Goal: Task Accomplishment & Management: Manage account settings

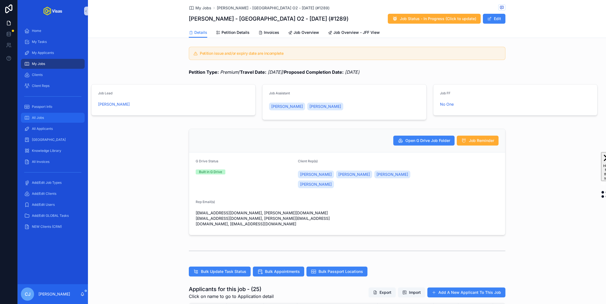
scroll to position [207, 0]
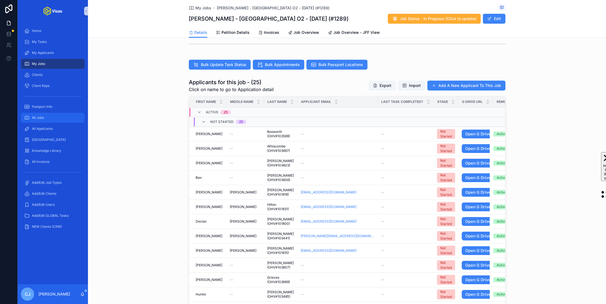
click at [54, 119] on div "All Jobs" at bounding box center [52, 117] width 57 height 9
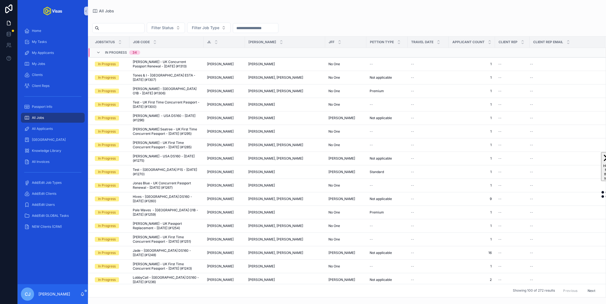
click at [134, 28] on input "scrollable content" at bounding box center [121, 28] width 45 height 8
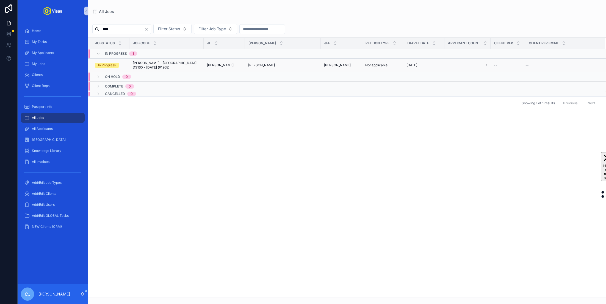
type input "****"
click at [173, 67] on span "James Nisbet - USA DS160 - Jul/25 (#1268)" at bounding box center [167, 65] width 68 height 9
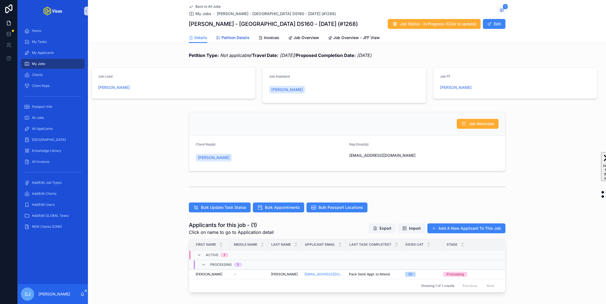
click at [243, 38] on span "Petition Details" at bounding box center [236, 38] width 28 height 6
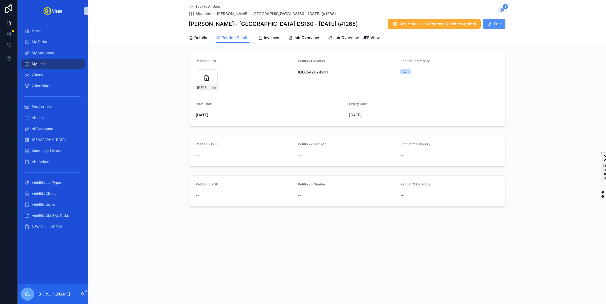
click at [496, 27] on button "Edit" at bounding box center [494, 24] width 23 height 10
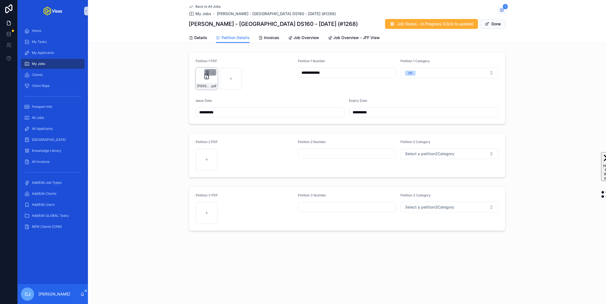
click at [208, 74] on icon "scrollable content" at bounding box center [207, 73] width 2 height 2
click at [219, 63] on icon "scrollable content" at bounding box center [219, 62] width 2 height 2
click at [199, 87] on div "scrollable content" at bounding box center [207, 79] width 22 height 22
type input "**********"
click at [210, 155] on div "scrollable content" at bounding box center [207, 160] width 22 height 22
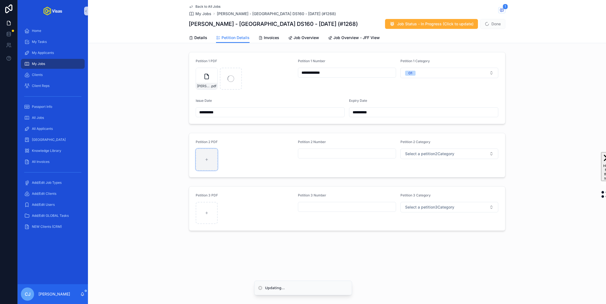
type input "**********"
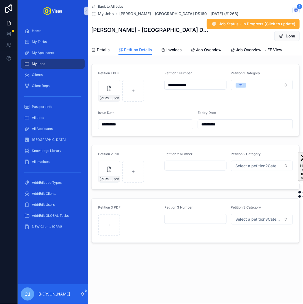
click at [190, 166] on input "scrollable content" at bounding box center [195, 166] width 61 height 8
type input "**********"
click at [261, 164] on span "Select a petition2Category" at bounding box center [259, 166] width 46 height 6
click at [237, 198] on div "O2" at bounding box center [262, 195] width 66 height 8
click at [290, 36] on button "Done" at bounding box center [286, 36] width 25 height 10
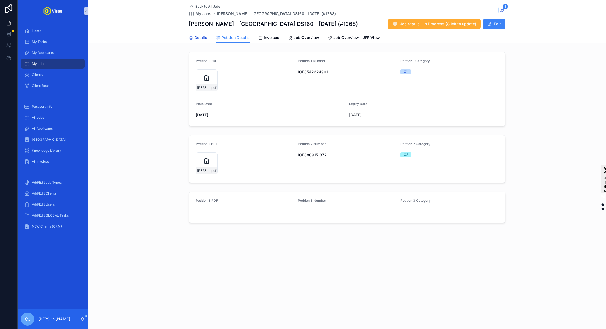
click at [199, 39] on span "Details" at bounding box center [200, 38] width 13 height 6
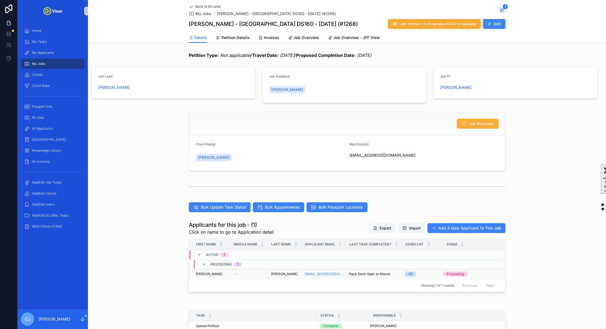
click at [274, 273] on span "Nisbet" at bounding box center [284, 274] width 27 height 4
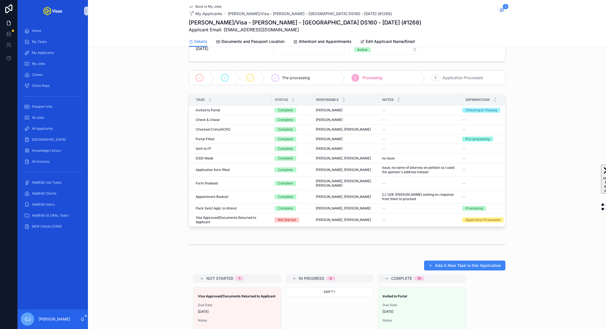
scroll to position [183, 0]
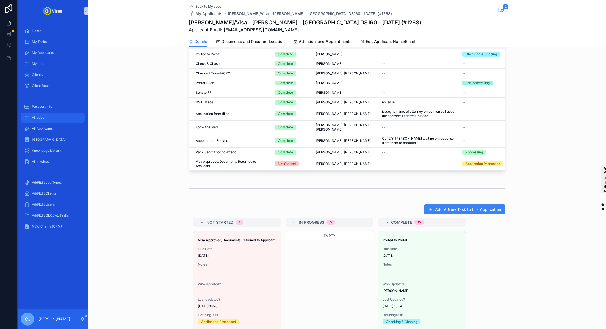
click at [54, 119] on div "All Jobs" at bounding box center [52, 117] width 57 height 9
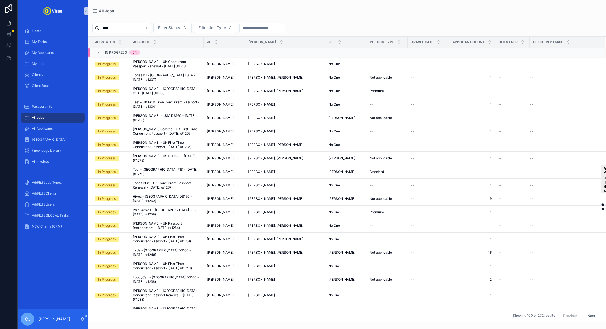
type input "*****"
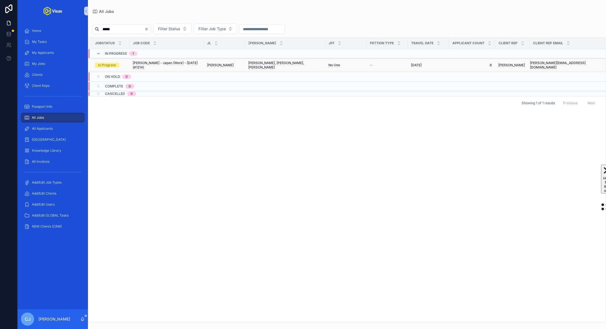
click at [172, 69] on span "ANGIE MCMAHON - Japan (Work) - Jun/25 (#1214)" at bounding box center [167, 65] width 68 height 9
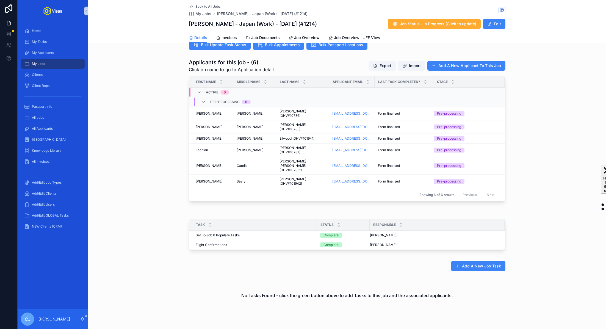
scroll to position [165, 0]
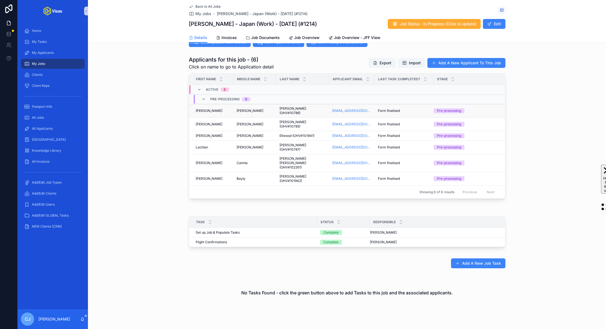
click at [284, 108] on span "O'Gorman (OHV#10786)" at bounding box center [303, 110] width 46 height 9
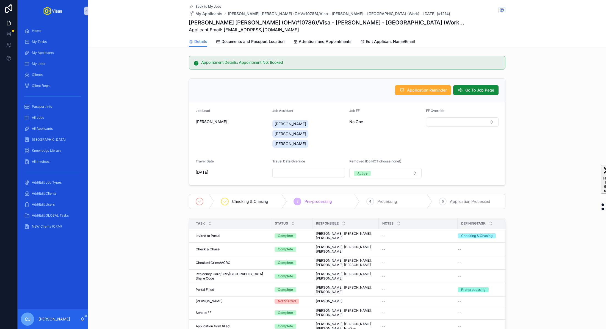
drag, startPoint x: 271, startPoint y: 24, endPoint x: 244, endPoint y: 24, distance: 27.0
click at [244, 24] on h1 "Alexander Raymond O'Gorman (OHV#10786)/Visa - ANGIE MCMAHON - Japan (Work) - Ju…" at bounding box center [327, 23] width 276 height 8
drag, startPoint x: 244, startPoint y: 22, endPoint x: 269, endPoint y: 22, distance: 25.3
click at [269, 22] on h1 "Alexander Raymond O'Gorman (OHV#10786)/Visa - ANGIE MCMAHON - Japan (Work) - Ju…" at bounding box center [327, 23] width 276 height 8
copy h1 "O'Gorman"
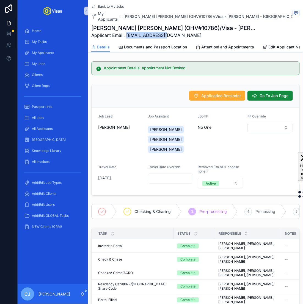
drag, startPoint x: 170, startPoint y: 36, endPoint x: 127, endPoint y: 36, distance: 43.2
click at [127, 36] on span "Applicant Email: aogrmn@gmail.com" at bounding box center [174, 35] width 167 height 7
copy span "aogrmn@gmail.com"
click at [276, 97] on span "Go To Job Page" at bounding box center [274, 96] width 29 height 6
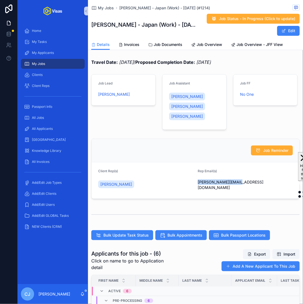
drag, startPoint x: 248, startPoint y: 183, endPoint x: 198, endPoint y: 183, distance: 49.8
click at [198, 183] on span "amy@monotoneinc.com" at bounding box center [245, 184] width 95 height 11
copy span "amy@monotoneinc.com"
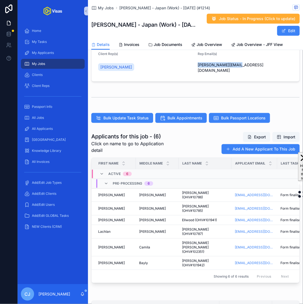
scroll to position [120, 0]
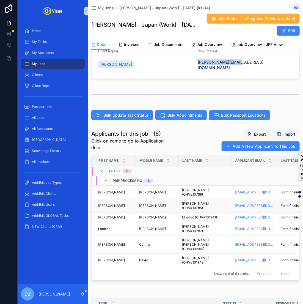
click at [193, 201] on span "McMahon (OHV#10785)" at bounding box center [205, 205] width 46 height 9
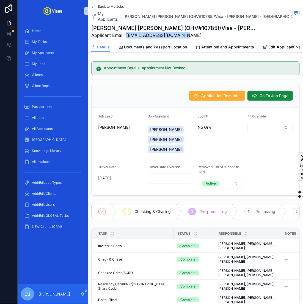
drag, startPoint x: 191, startPoint y: 37, endPoint x: 127, endPoint y: 38, distance: 63.8
click at [127, 38] on span "Applicant Email: angiemcmahon12@gmail.com" at bounding box center [174, 35] width 167 height 7
copy span "angiemcmahon12@gmail.com"
click at [268, 96] on span "Go To Job Page" at bounding box center [274, 96] width 29 height 6
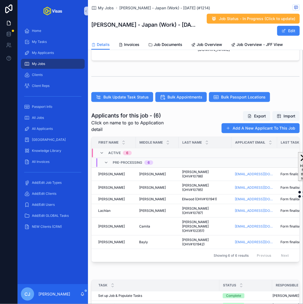
scroll to position [232, 0]
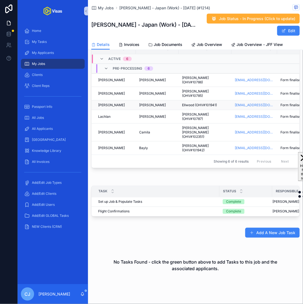
click at [193, 103] on span "Ellwood (OHV#101941)" at bounding box center [199, 105] width 35 height 4
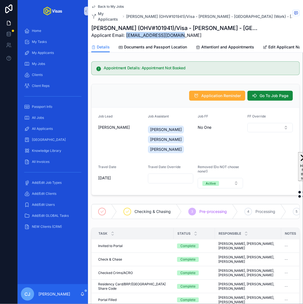
drag, startPoint x: 174, startPoint y: 33, endPoint x: 126, endPoint y: 33, distance: 48.1
click at [126, 33] on span "Applicant Email: jessjellwood@gmail.com" at bounding box center [174, 35] width 167 height 7
copy span "jessjellwood@gmail.com"
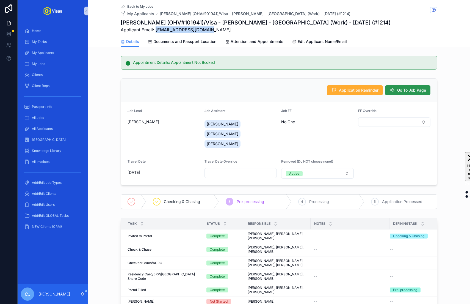
click at [400, 95] on button "Go To Job Page" at bounding box center [407, 90] width 45 height 10
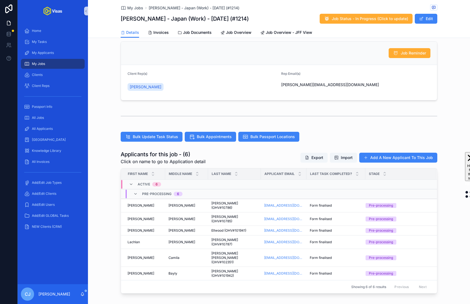
scroll to position [114, 0]
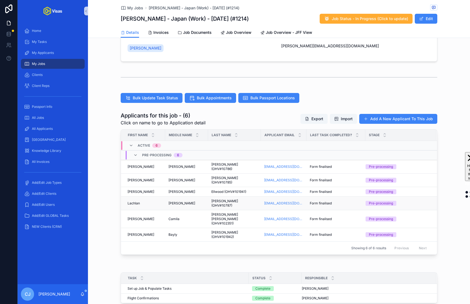
click at [212, 199] on span "O'Kane (OHV#10787)" at bounding box center [234, 203] width 46 height 9
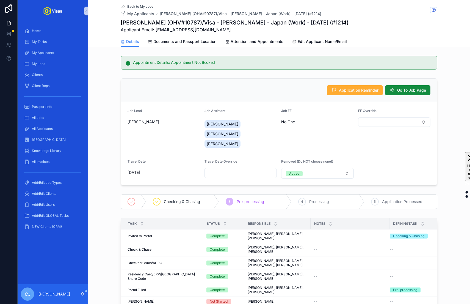
click at [136, 22] on h1 "Lachlan Neil O'Kane (OHV#10787)/Visa - ANGIE MCMAHON - Japan (Work) - Jun/25 (#…" at bounding box center [235, 23] width 228 height 8
copy h1 "Lachlan"
drag, startPoint x: 199, startPoint y: 31, endPoint x: 155, endPoint y: 32, distance: 44.0
click at [155, 32] on span "Applicant Email: lnokane@gmail.com" at bounding box center [235, 29] width 228 height 7
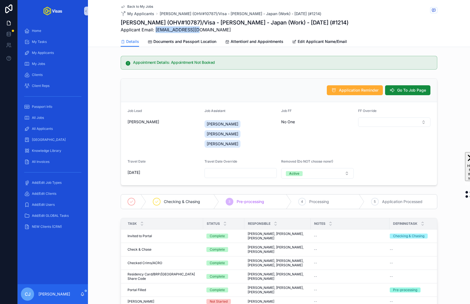
copy span "lnokane@gmail.com"
click at [413, 86] on button "Go To Job Page" at bounding box center [407, 90] width 45 height 10
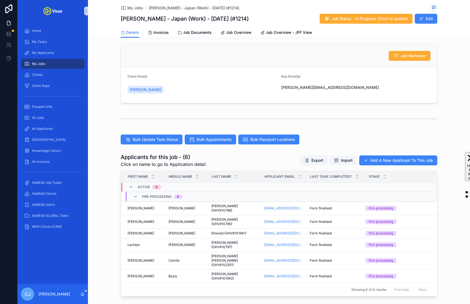
scroll to position [75, 0]
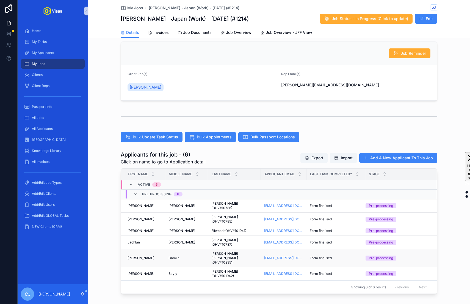
click at [227, 251] on span "Duque Barboza (OHV#102351)" at bounding box center [234, 257] width 46 height 13
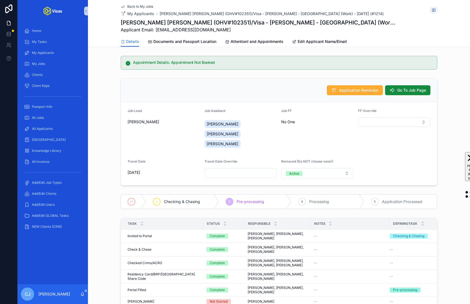
click at [190, 23] on h1 "Maria Camila Duque Barboza (OHV#102351)/Visa - ANGIE MCMAHON - Japan (Work) - J…" at bounding box center [259, 23] width 276 height 8
copy h1 "Barboza"
click at [184, 20] on h1 "Maria Camila Duque Barboza (OHV#102351)/Visa - ANGIE MCMAHON - Japan (Work) - J…" at bounding box center [259, 23] width 276 height 8
drag, startPoint x: 196, startPoint y: 21, endPoint x: 158, endPoint y: 21, distance: 37.7
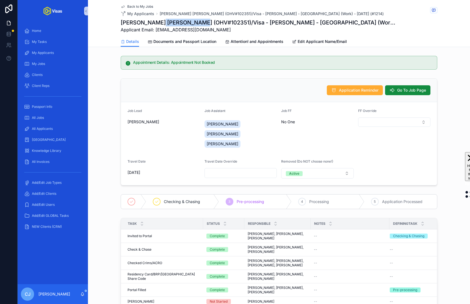
click at [158, 21] on h1 "Maria Camila Duque Barboza (OHV#102351)/Visa - ANGIE MCMAHON - Japan (Work) - J…" at bounding box center [259, 23] width 276 height 8
copy h1 "Duque Barboza"
drag, startPoint x: 227, startPoint y: 29, endPoint x: 155, endPoint y: 28, distance: 71.2
click at [155, 28] on span "Applicant Email: camduquelivesound@gmail.com" at bounding box center [259, 29] width 276 height 7
copy span "camduquelivesound@gmail.com"
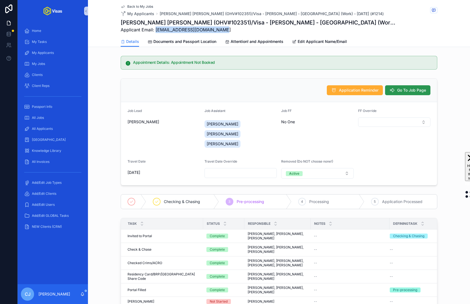
click at [416, 92] on span "Go To Job Page" at bounding box center [411, 90] width 29 height 6
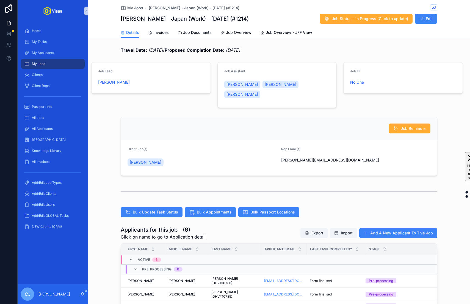
scroll to position [119, 0]
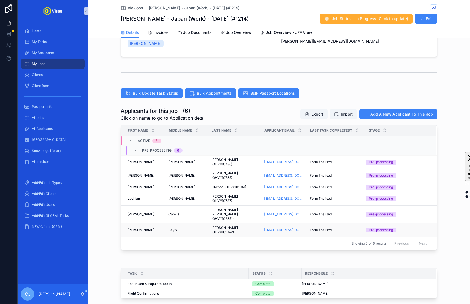
click at [214, 226] on span "Farnan (OHV#101942)" at bounding box center [234, 230] width 46 height 9
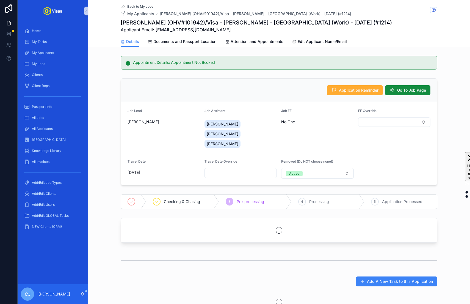
click at [160, 23] on h1 "Stella Bayly Farnan (OHV#101942)/Visa - ANGIE MCMAHON - Japan (Work) - Jun/25 (…" at bounding box center [256, 23] width 271 height 8
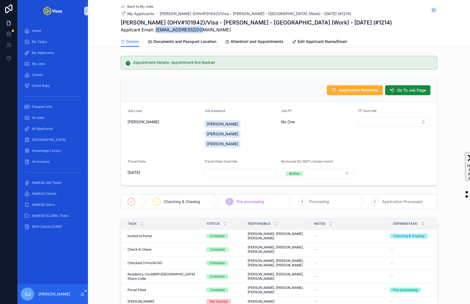
drag, startPoint x: 201, startPoint y: 30, endPoint x: 156, endPoint y: 30, distance: 45.1
click at [156, 30] on span "Applicant Email: sbfarnan@gmail.com" at bounding box center [256, 29] width 271 height 7
click at [414, 92] on span "Go To Job Page" at bounding box center [411, 90] width 29 height 6
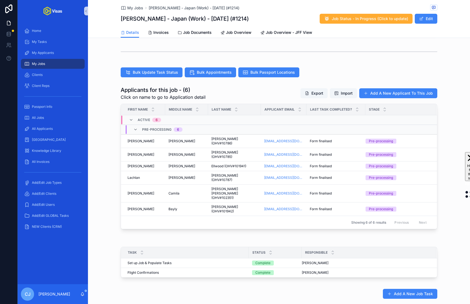
scroll to position [141, 0]
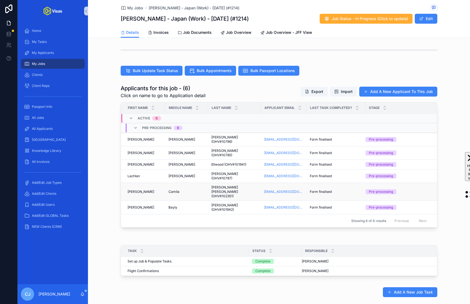
click at [220, 185] on span "Duque Barboza (OHV#102351)" at bounding box center [234, 191] width 46 height 13
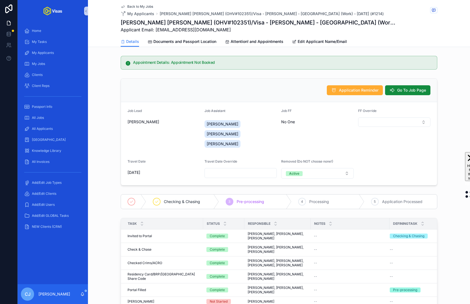
click at [225, 23] on h1 "Maria Camila Duque Barboza (OHV#102351)/Visa - ANGIE MCMAHON - Japan (Work) - J…" at bounding box center [259, 23] width 276 height 8
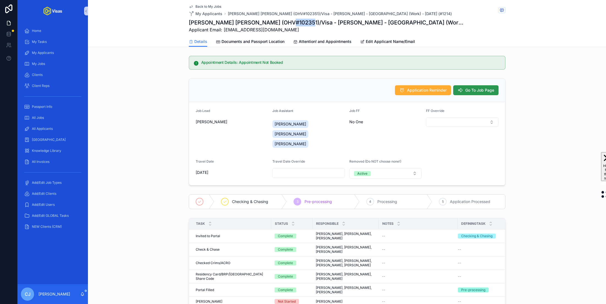
click at [482, 89] on span "Go To Job Page" at bounding box center [480, 90] width 29 height 6
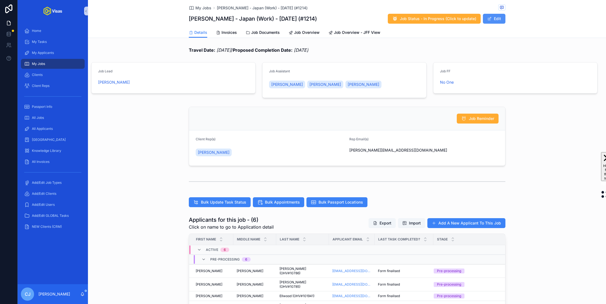
click at [496, 23] on button "Edit" at bounding box center [494, 19] width 23 height 10
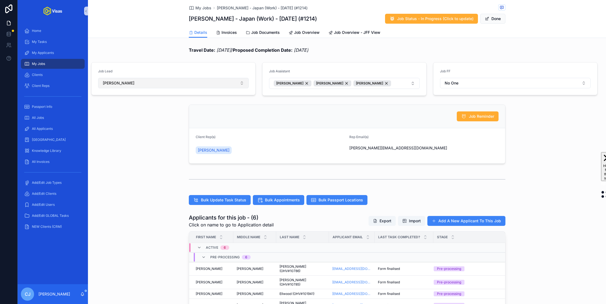
click at [204, 84] on button "Ben Young" at bounding box center [173, 83] width 151 height 10
type input "**"
click at [144, 109] on div "[PERSON_NAME]" at bounding box center [174, 105] width 148 height 9
click at [492, 20] on button "Done" at bounding box center [492, 19] width 25 height 10
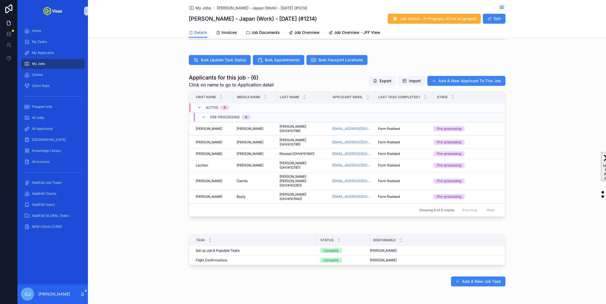
scroll to position [74, 0]
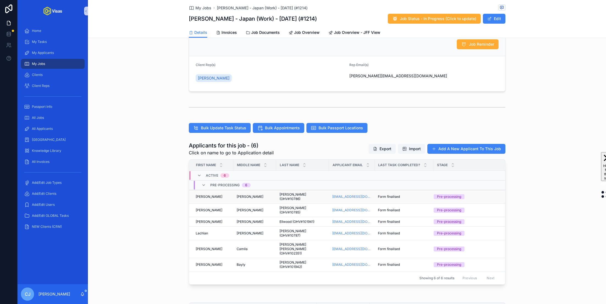
click at [246, 194] on span "Raymond" at bounding box center [250, 196] width 27 height 4
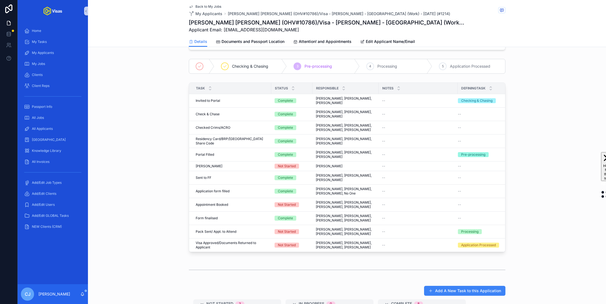
scroll to position [9, 0]
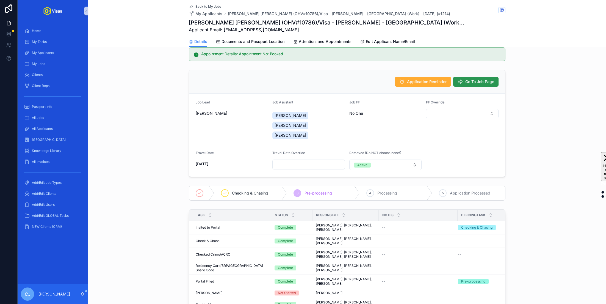
click at [478, 85] on button "Go To Job Page" at bounding box center [475, 82] width 45 height 10
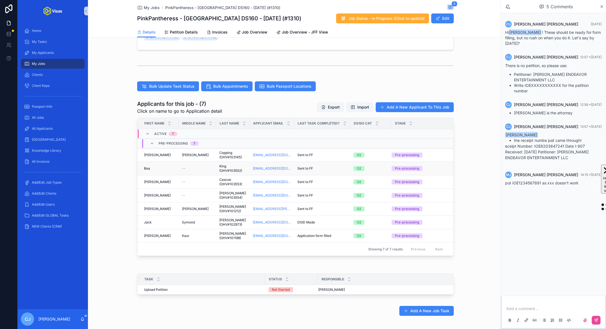
scroll to position [118, 0]
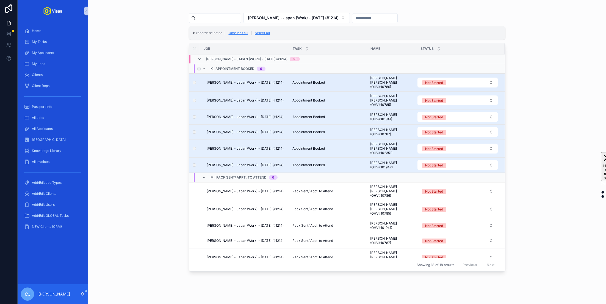
click at [450, 75] on td "Not Started" at bounding box center [461, 83] width 88 height 18
click at [444, 80] on span "Not Started" at bounding box center [434, 82] width 24 height 5
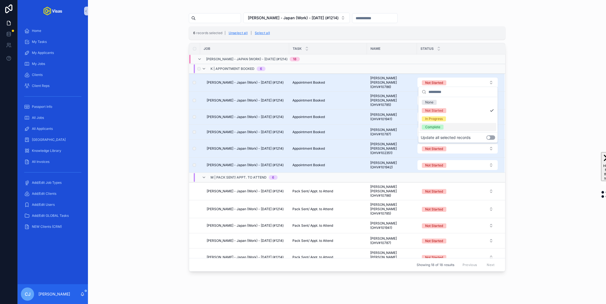
click at [494, 137] on button "Use setting" at bounding box center [491, 137] width 9 height 4
click at [456, 129] on div "Complete" at bounding box center [458, 127] width 77 height 8
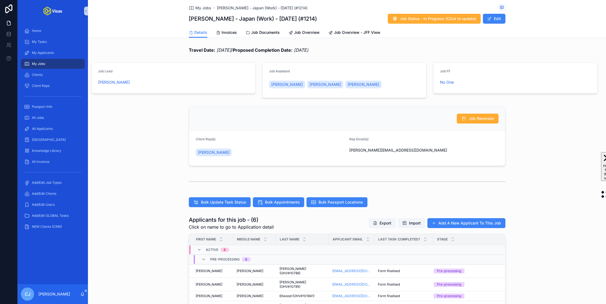
scroll to position [98, 0]
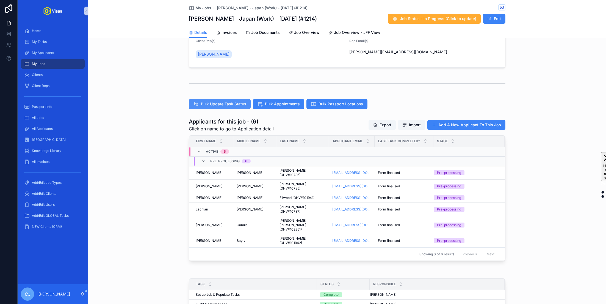
click at [227, 101] on span "Bulk Update Task Status" at bounding box center [223, 104] width 45 height 6
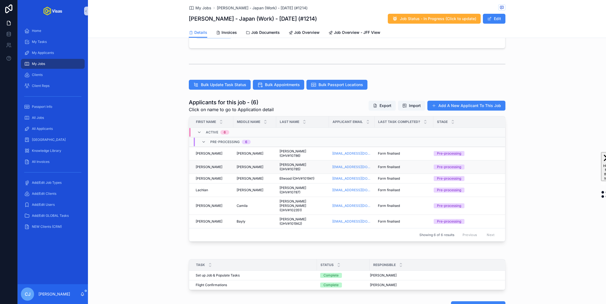
scroll to position [122, 0]
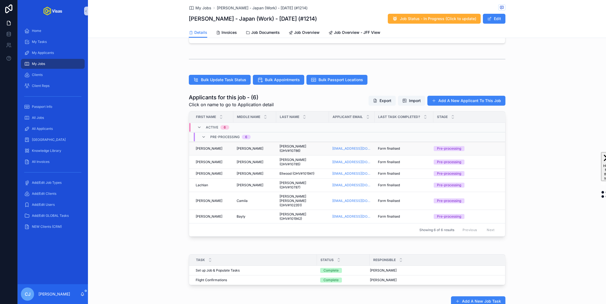
click at [269, 147] on div "[PERSON_NAME]" at bounding box center [255, 148] width 36 height 4
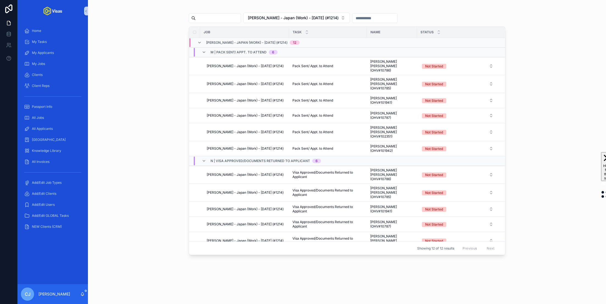
scroll to position [2, 0]
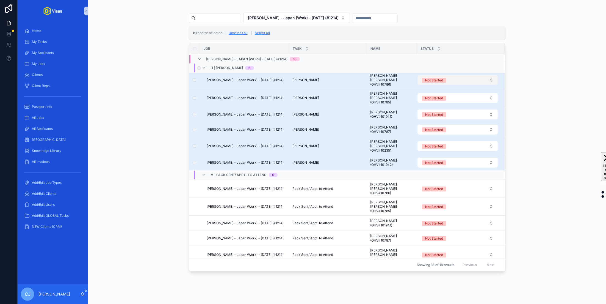
click at [438, 78] on div "Not Started" at bounding box center [434, 80] width 18 height 5
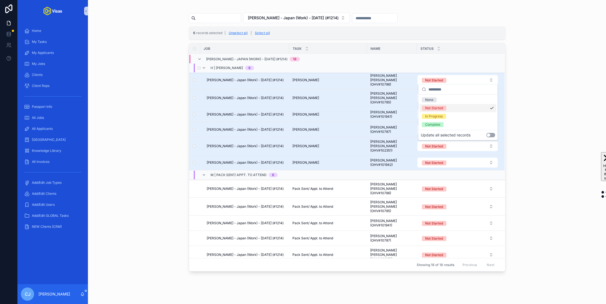
click at [493, 135] on button "Use setting" at bounding box center [491, 135] width 9 height 4
click at [436, 126] on div "Complete" at bounding box center [432, 124] width 15 height 5
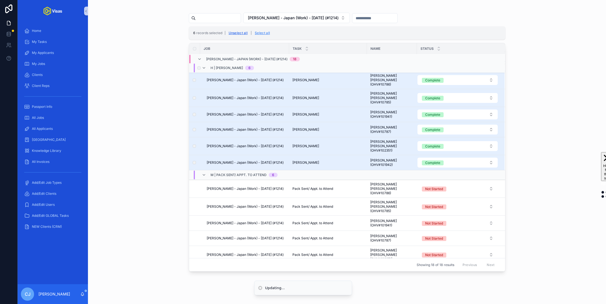
click at [235, 34] on button "Unselect all" at bounding box center [238, 33] width 23 height 9
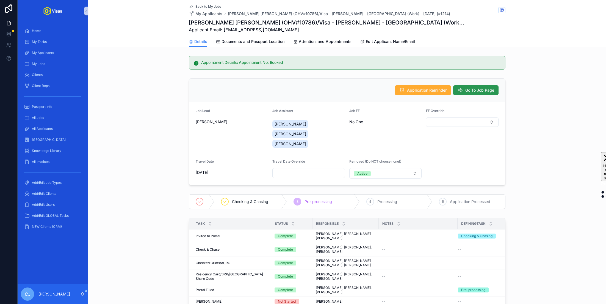
click at [472, 87] on span "Go To Job Page" at bounding box center [480, 90] width 29 height 6
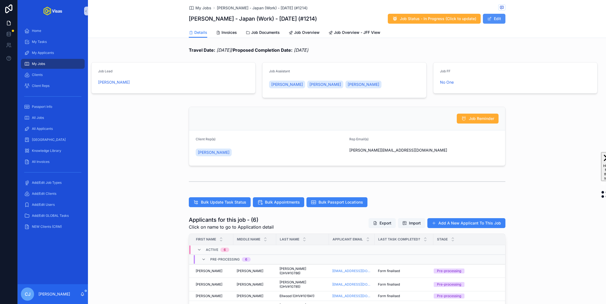
click at [494, 22] on button "Edit" at bounding box center [494, 19] width 23 height 10
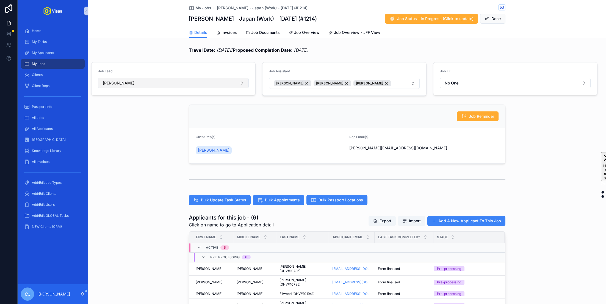
click at [192, 83] on button "[PERSON_NAME]" at bounding box center [173, 83] width 151 height 10
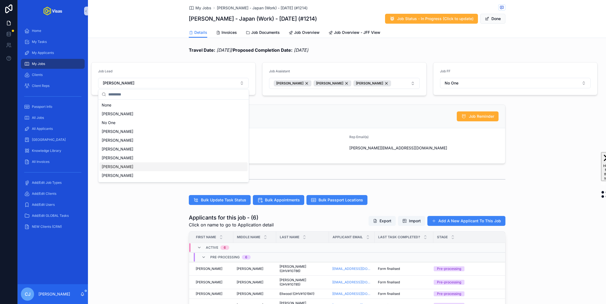
click at [142, 166] on div "Ben Young" at bounding box center [174, 166] width 148 height 9
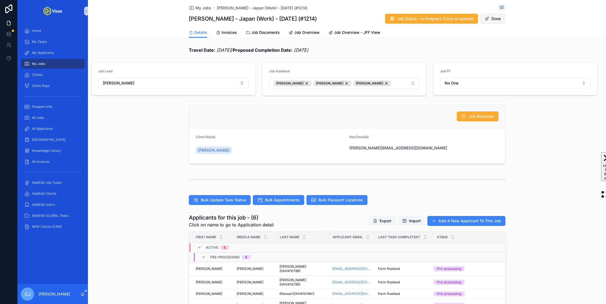
click at [489, 16] on button "Done" at bounding box center [492, 19] width 25 height 10
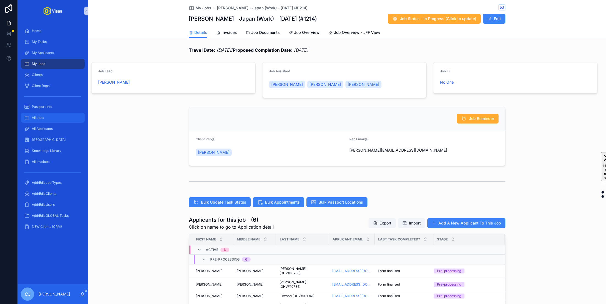
click at [46, 116] on div "All Jobs" at bounding box center [52, 117] width 57 height 9
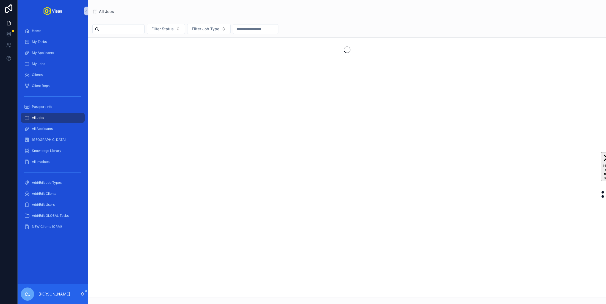
click at [133, 27] on input "scrollable content" at bounding box center [121, 29] width 45 height 8
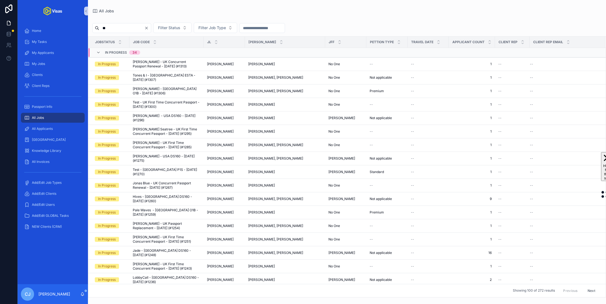
type input "***"
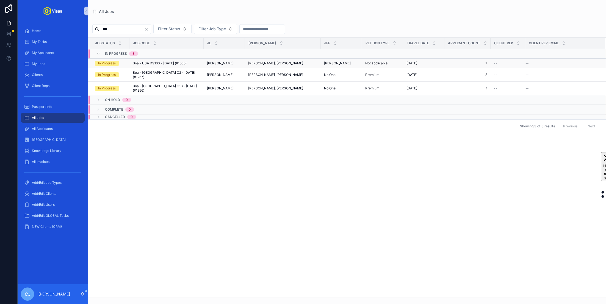
click at [148, 61] on span "Boa - USA DS160 - Aug/25 (#1305)" at bounding box center [160, 63] width 54 height 4
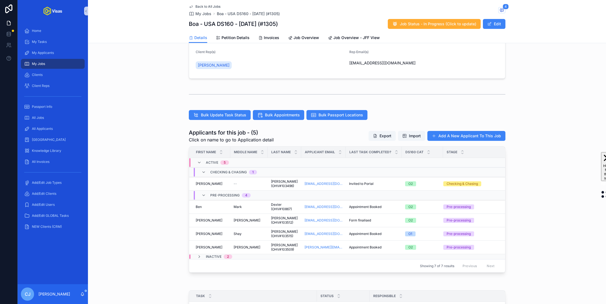
scroll to position [100, 0]
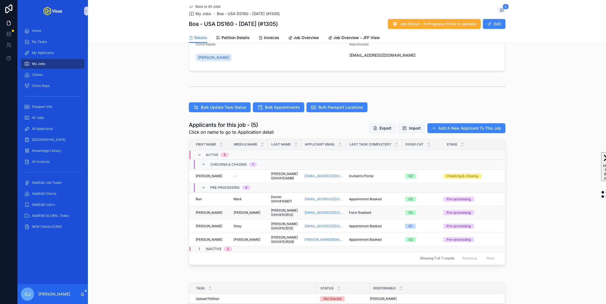
click at [271, 210] on span "Yapp (OHV#103512)" at bounding box center [284, 212] width 27 height 9
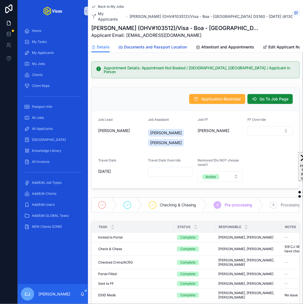
click at [158, 44] on span "Documents and Passport Location" at bounding box center [155, 47] width 63 height 6
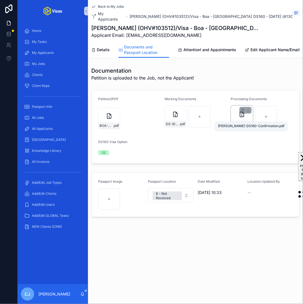
click at [244, 122] on span "YAPP-DS160-Confirmation" at bounding box center [238, 124] width 13 height 4
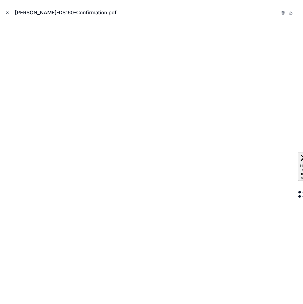
click at [7, 13] on icon "Close modal" at bounding box center [8, 13] width 4 height 4
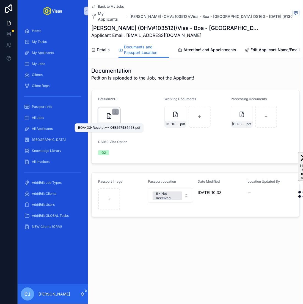
click at [112, 123] on span "BOA-O2-Receipt---IOE8667484458" at bounding box center [106, 125] width 13 height 4
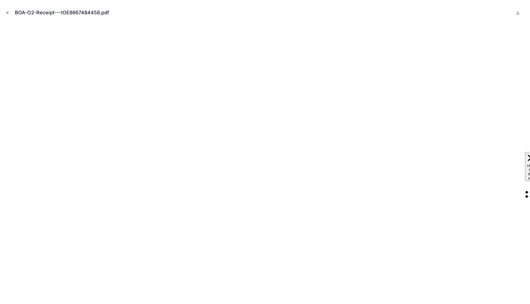
click at [8, 12] on icon "Close modal" at bounding box center [8, 13] width 4 height 4
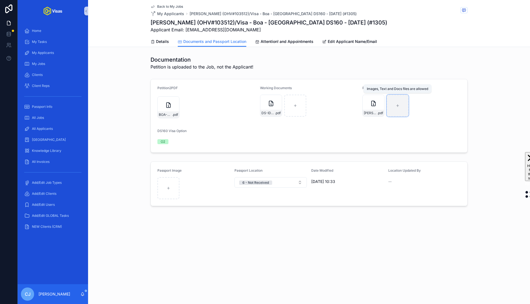
click at [395, 107] on icon "scrollable content" at bounding box center [397, 106] width 4 height 4
type input "**********"
click at [280, 43] on span "Attention! and Appointments" at bounding box center [286, 42] width 53 height 6
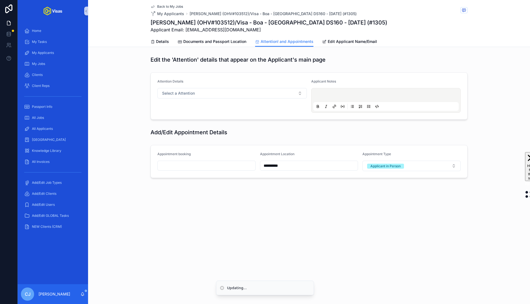
click at [184, 164] on input "scrollable content" at bounding box center [207, 166] width 98 height 8
click at [196, 245] on button "24" at bounding box center [196, 247] width 10 height 10
click at [201, 274] on input "**" at bounding box center [201, 276] width 13 height 8
click at [197, 266] on div "08" at bounding box center [201, 264] width 25 height 9
type input "**********"
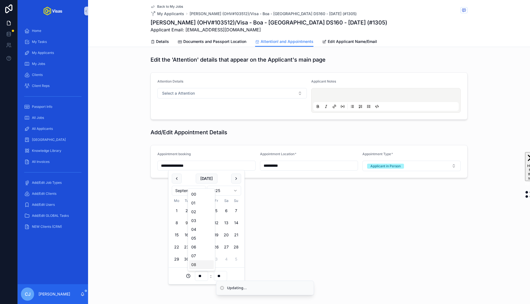
type input "**"
click at [225, 295] on li "Updating..." at bounding box center [265, 302] width 98 height 15
click at [205, 166] on input "**********" at bounding box center [207, 166] width 98 height 8
click at [221, 295] on li "Updating..." at bounding box center [265, 302] width 98 height 15
click at [219, 277] on input "**" at bounding box center [220, 276] width 13 height 8
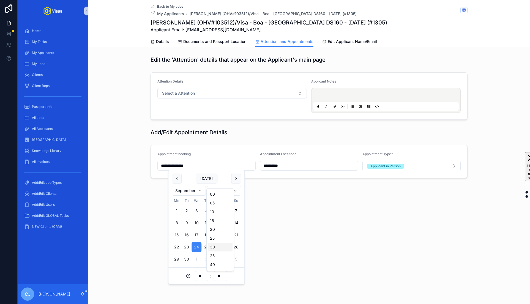
click at [219, 247] on div "30" at bounding box center [220, 247] width 25 height 9
type input "**********"
type input "**"
click at [280, 145] on div "**********" at bounding box center [308, 161] width 317 height 33
click at [222, 47] on div "**********" at bounding box center [309, 107] width 442 height 215
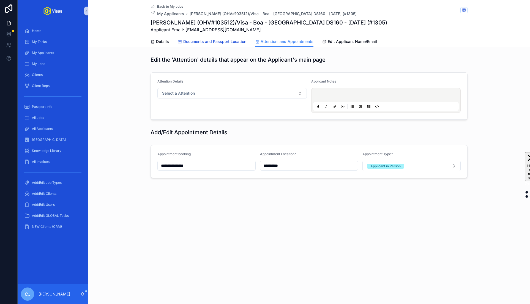
click at [218, 44] on link "Documents and Passport Location" at bounding box center [212, 42] width 68 height 11
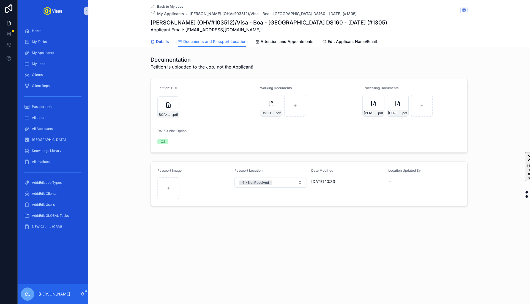
click at [158, 41] on span "Details" at bounding box center [162, 42] width 13 height 6
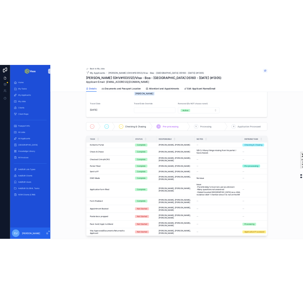
scroll to position [240, 0]
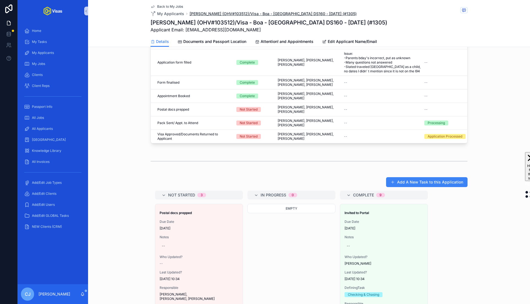
drag, startPoint x: 197, startPoint y: 228, endPoint x: 240, endPoint y: 11, distance: 220.8
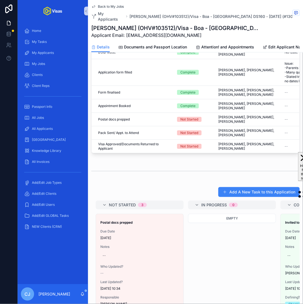
scroll to position [254, 0]
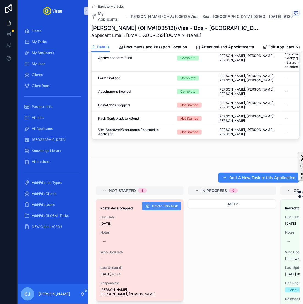
click at [166, 204] on span "Delete This Task" at bounding box center [165, 206] width 26 height 4
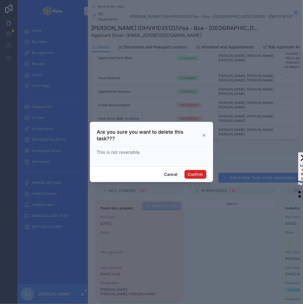
click at [192, 172] on button "Confirm" at bounding box center [196, 174] width 22 height 9
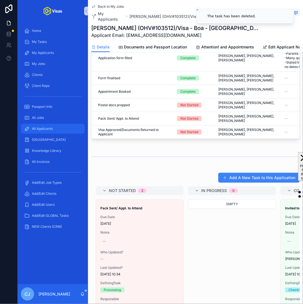
click at [46, 126] on div "All Applicants" at bounding box center [52, 128] width 57 height 9
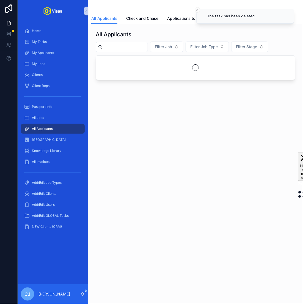
click at [116, 47] on input "scrollable content" at bounding box center [125, 47] width 45 height 8
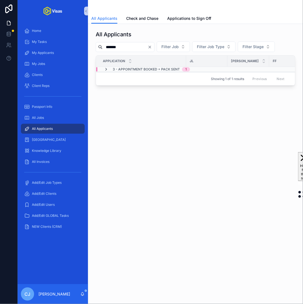
type input "*******"
click at [106, 70] on icon "scrollable content" at bounding box center [106, 69] width 4 height 4
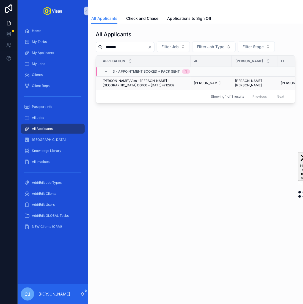
click at [122, 80] on span "Thomas Clifton/Visa - Tom Clifton - USA DS160 - Aug/25 (#1293)" at bounding box center [145, 83] width 85 height 9
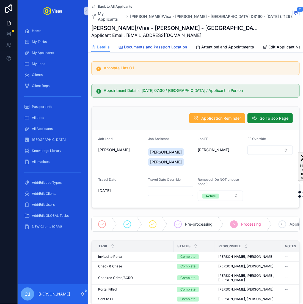
click at [174, 44] on span "Documents and Passport Location" at bounding box center [155, 47] width 63 height 6
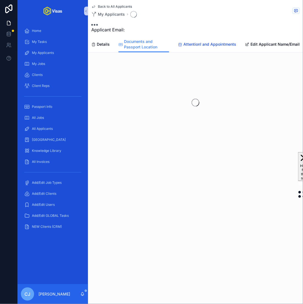
click at [217, 44] on span "Attention! and Appointments" at bounding box center [209, 45] width 53 height 6
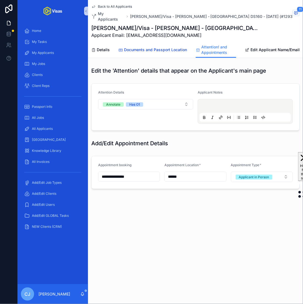
click at [148, 47] on span "Documents and Passport Location" at bounding box center [155, 50] width 63 height 6
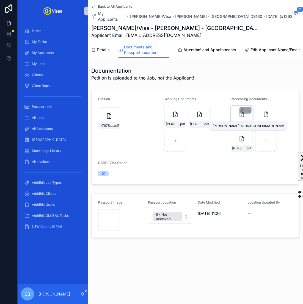
click at [244, 122] on span "CLIFTON-DS160-CONFIRMATION" at bounding box center [238, 124] width 13 height 4
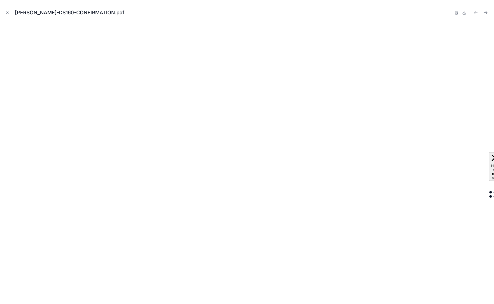
click at [7, 9] on div "CLIFTON-DS160-CONFIRMATION.pdf" at bounding box center [246, 12] width 485 height 17
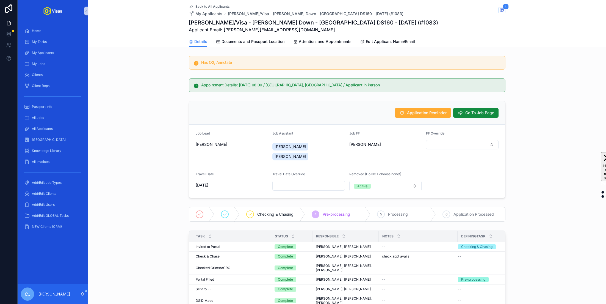
scroll to position [215, 0]
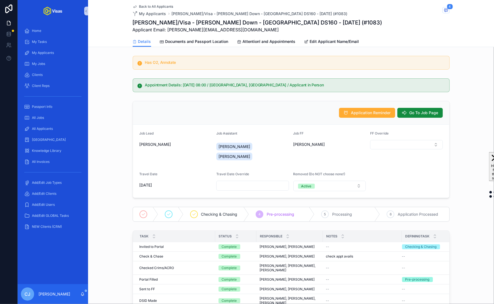
scroll to position [215, 0]
